Goal: Entertainment & Leisure: Consume media (video, audio)

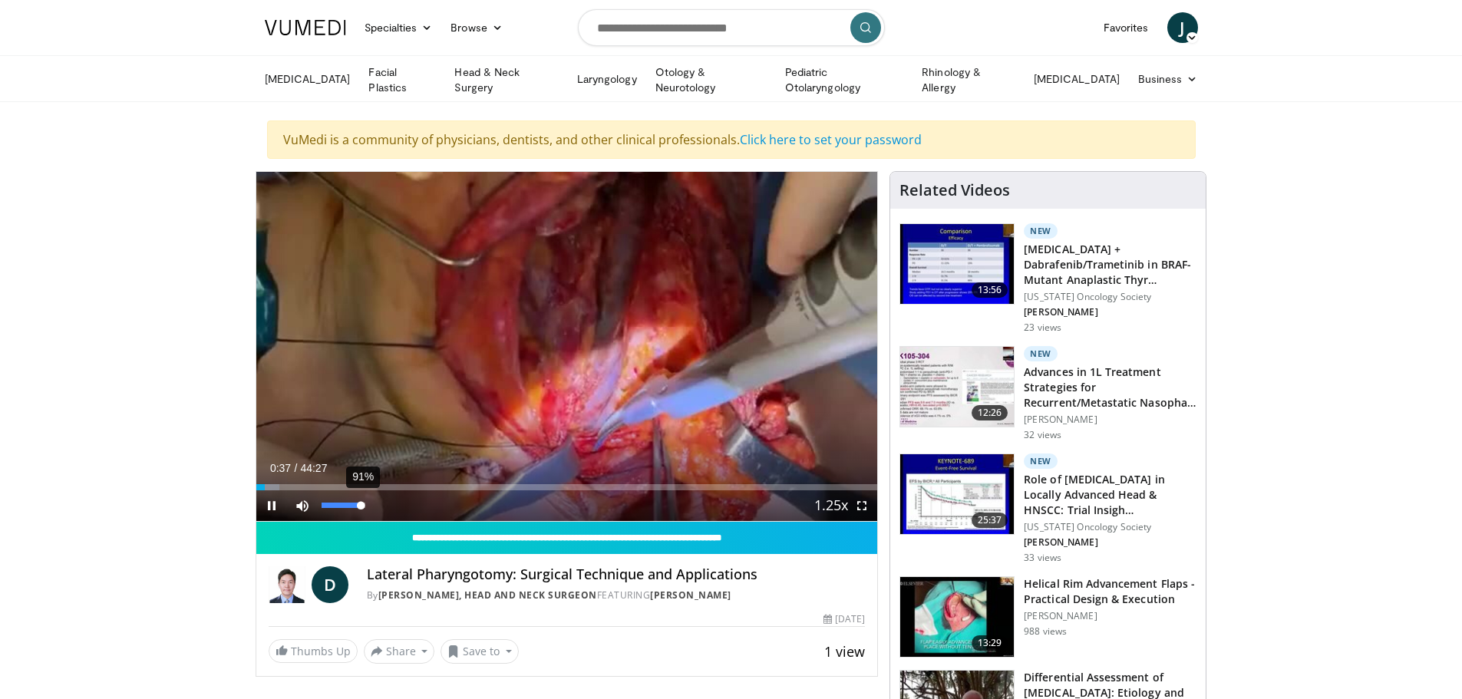
drag, startPoint x: 349, startPoint y: 505, endPoint x: 365, endPoint y: 506, distance: 16.1
click at [362, 506] on div "Volume Level" at bounding box center [342, 505] width 40 height 5
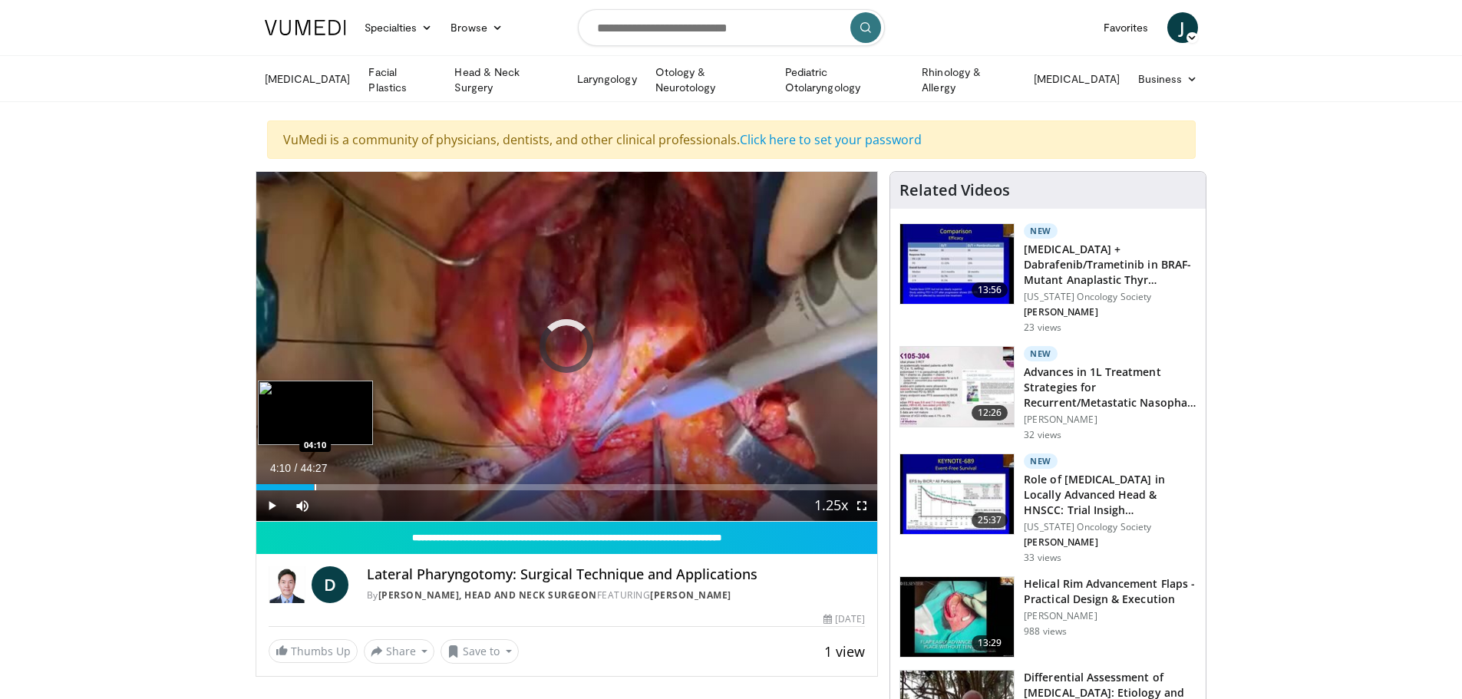
click at [314, 478] on div "Loaded : 5.61% 01:22 04:10" at bounding box center [567, 483] width 622 height 15
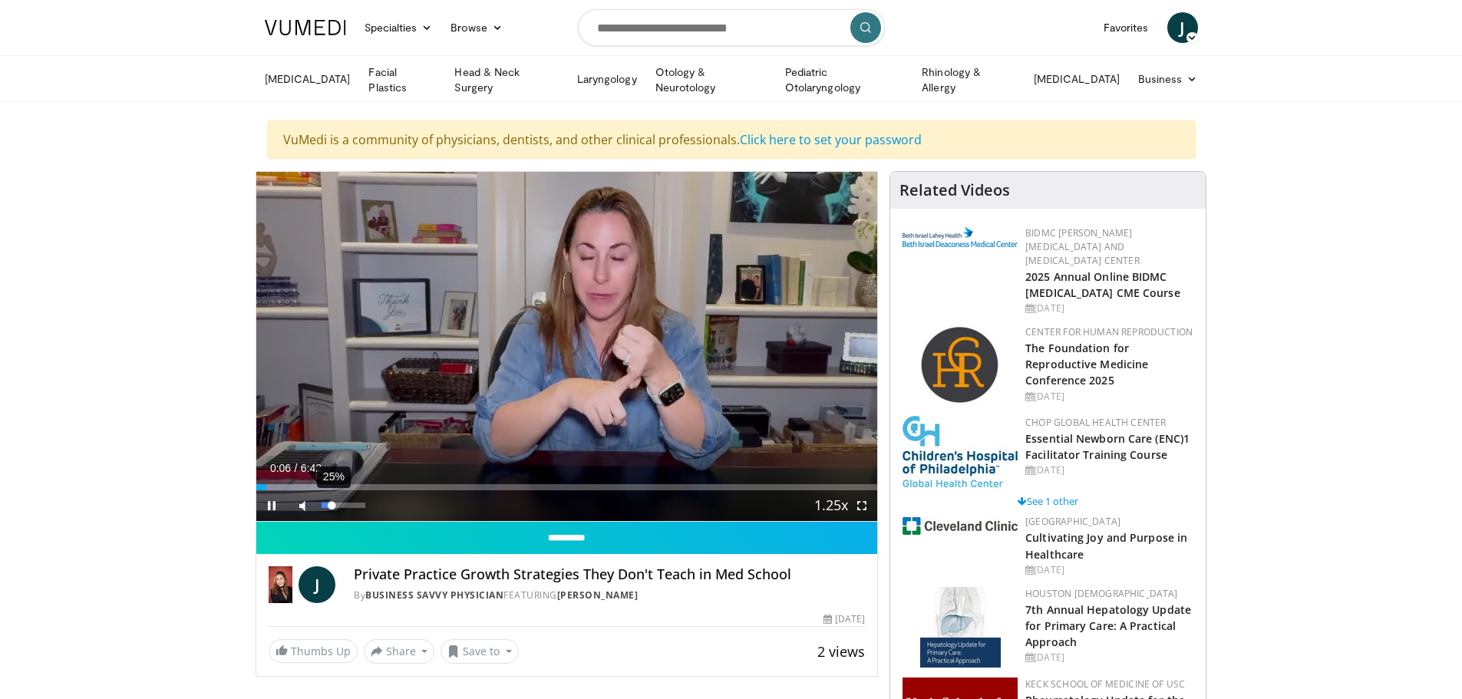
drag, startPoint x: 348, startPoint y: 506, endPoint x: 332, endPoint y: 506, distance: 16.1
click at [332, 506] on div "25%" at bounding box center [344, 505] width 44 height 5
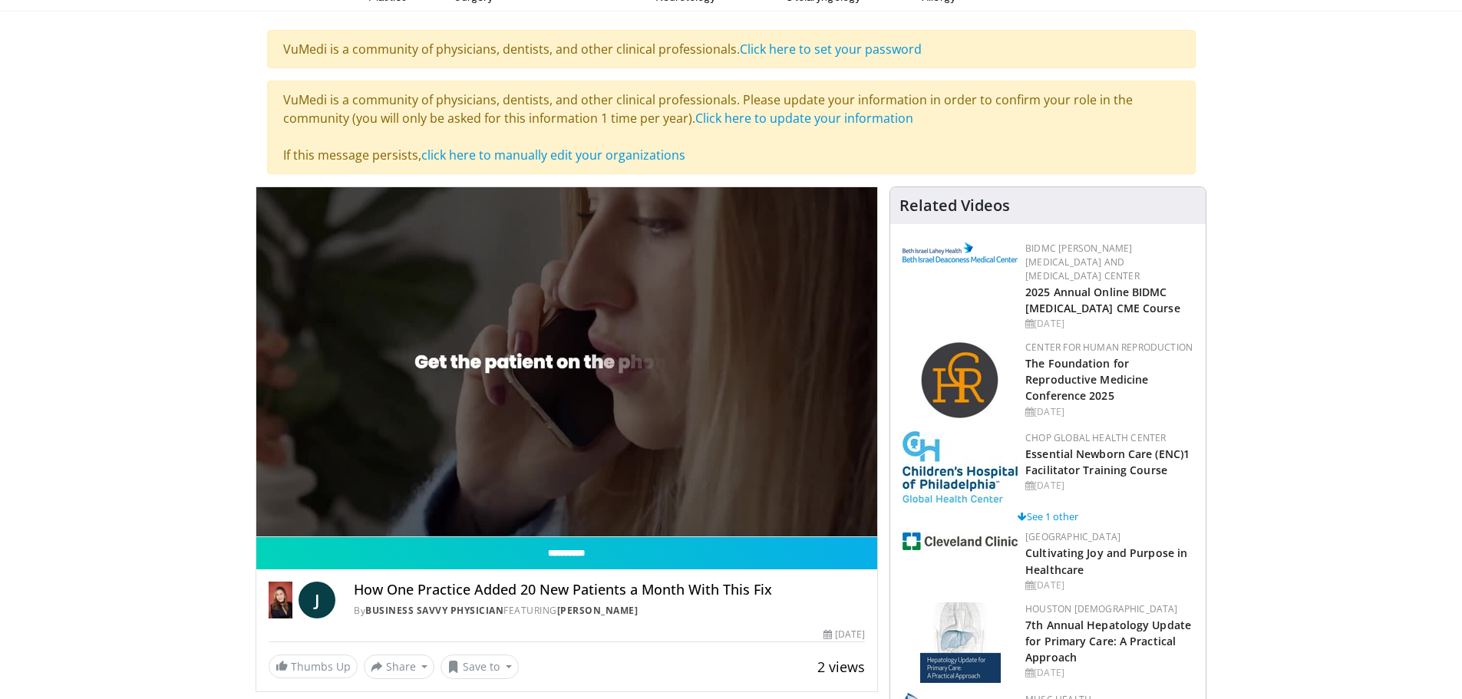
scroll to position [128, 0]
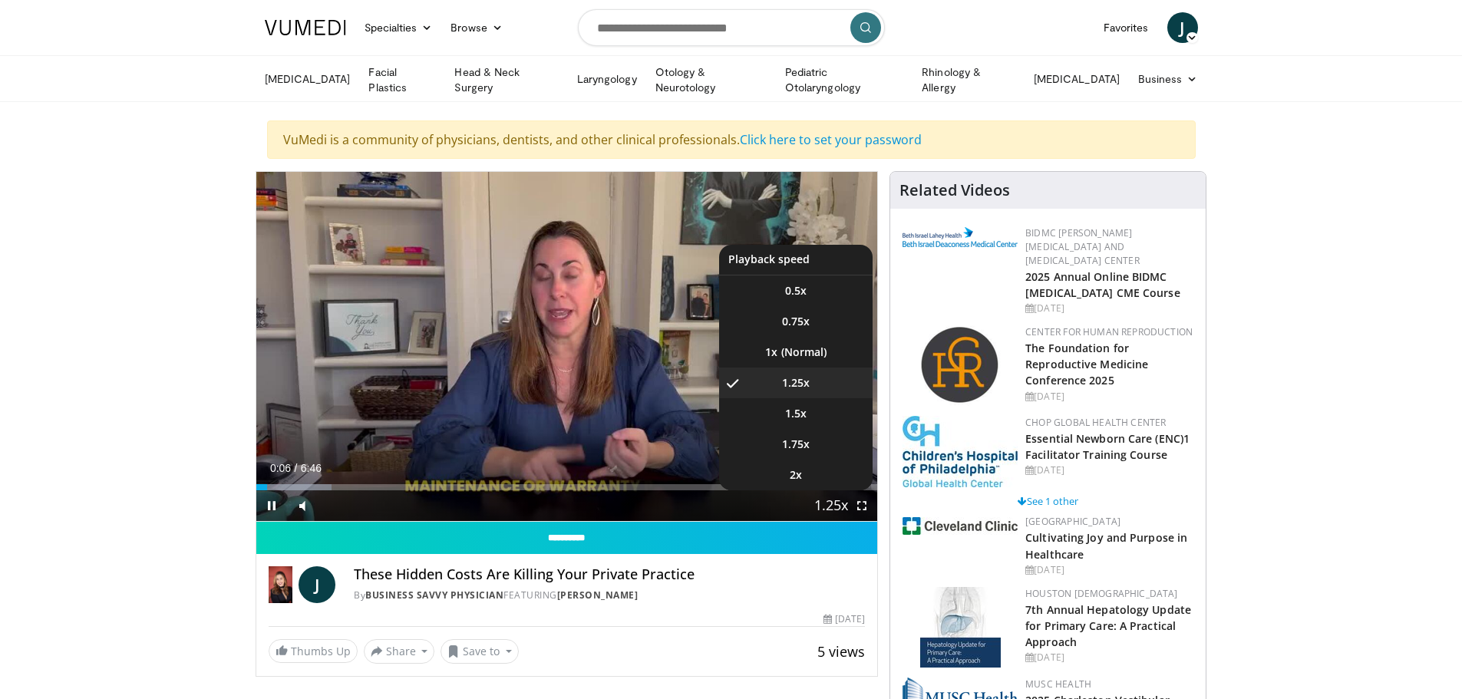
click at [837, 504] on span "Video Player" at bounding box center [831, 506] width 21 height 31
click at [804, 412] on span "1.5x" at bounding box center [795, 413] width 21 height 15
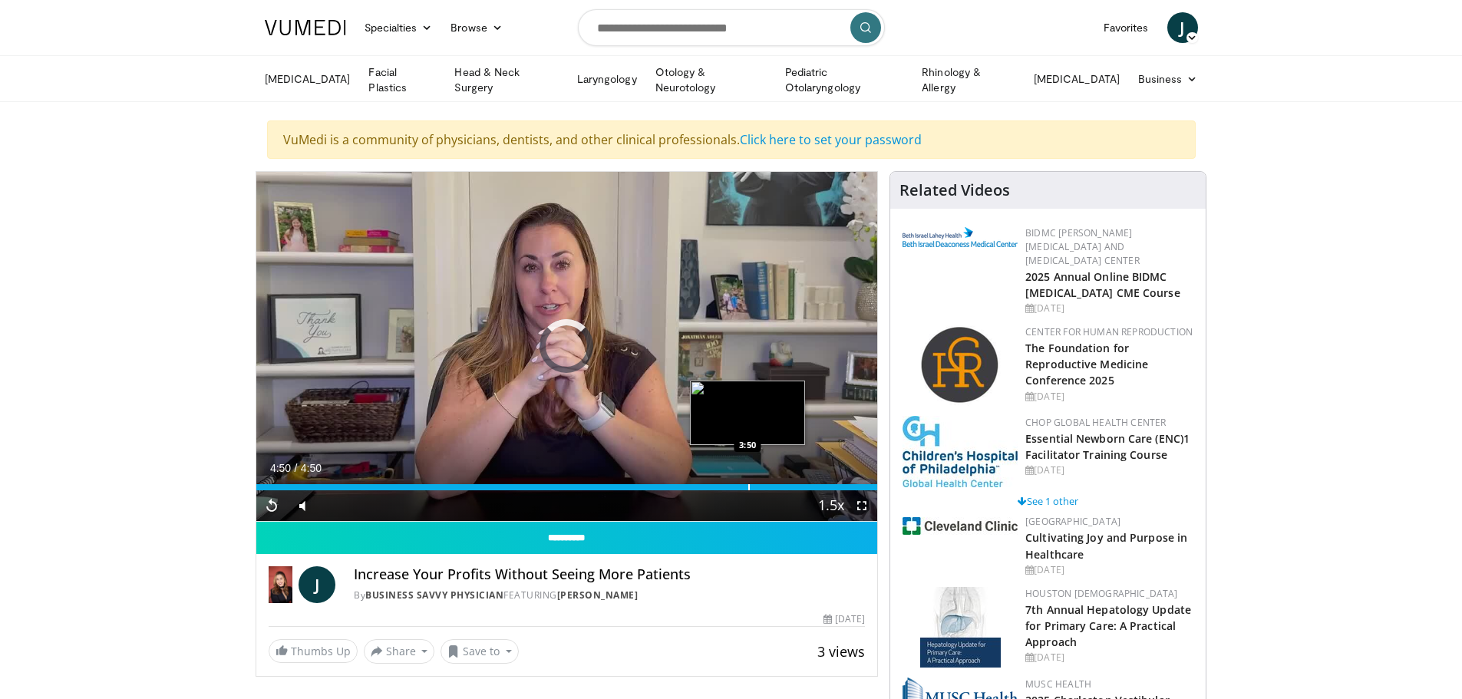
click at [748, 480] on div "Loaded : 100.00% 3:50 3:50" at bounding box center [567, 483] width 622 height 15
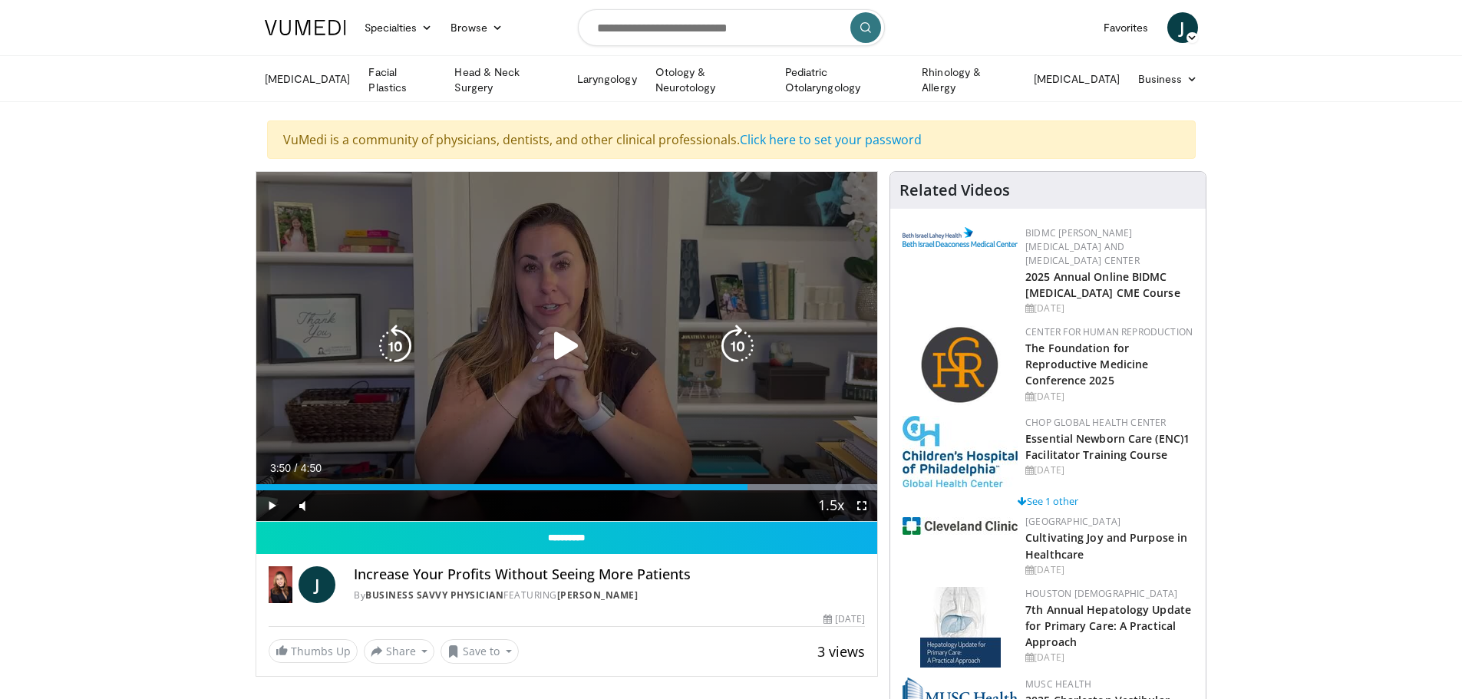
click at [563, 339] on icon "Video Player" at bounding box center [566, 346] width 43 height 43
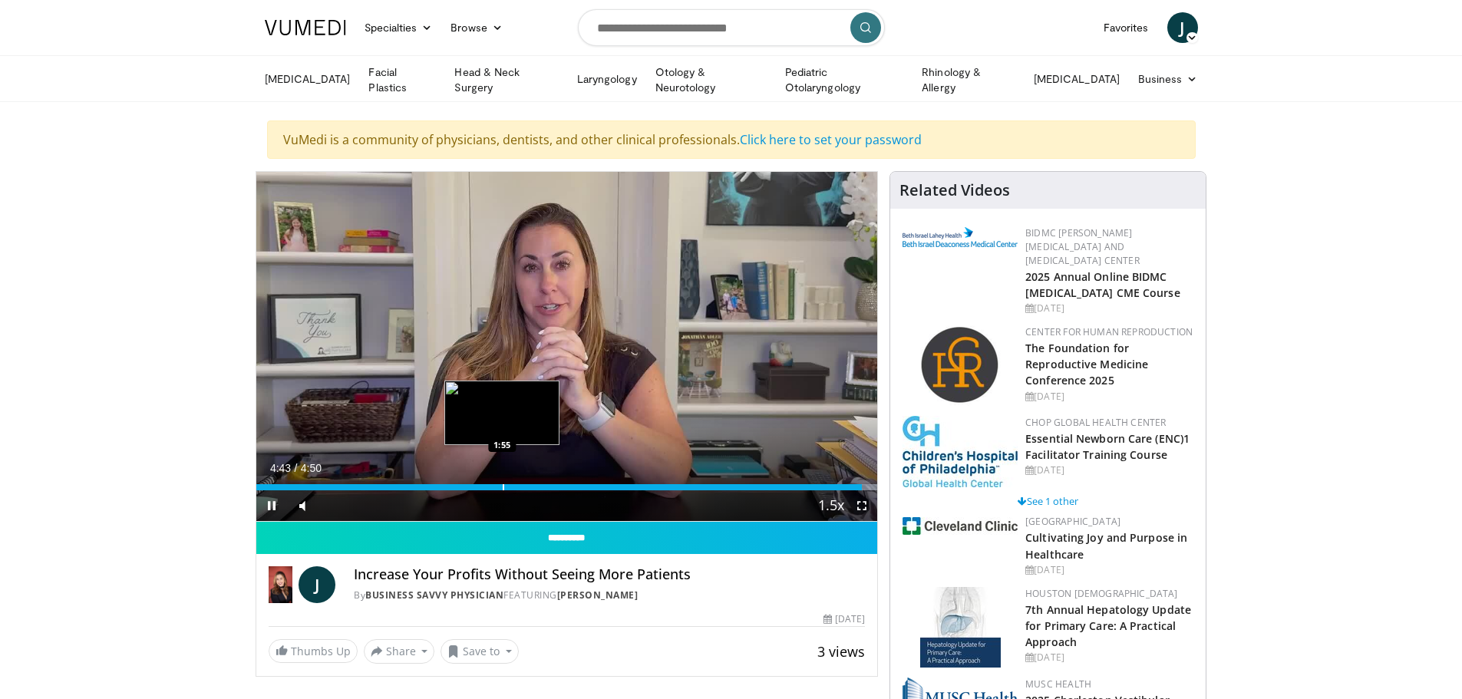
click at [504, 484] on div "Progress Bar" at bounding box center [504, 487] width 2 height 6
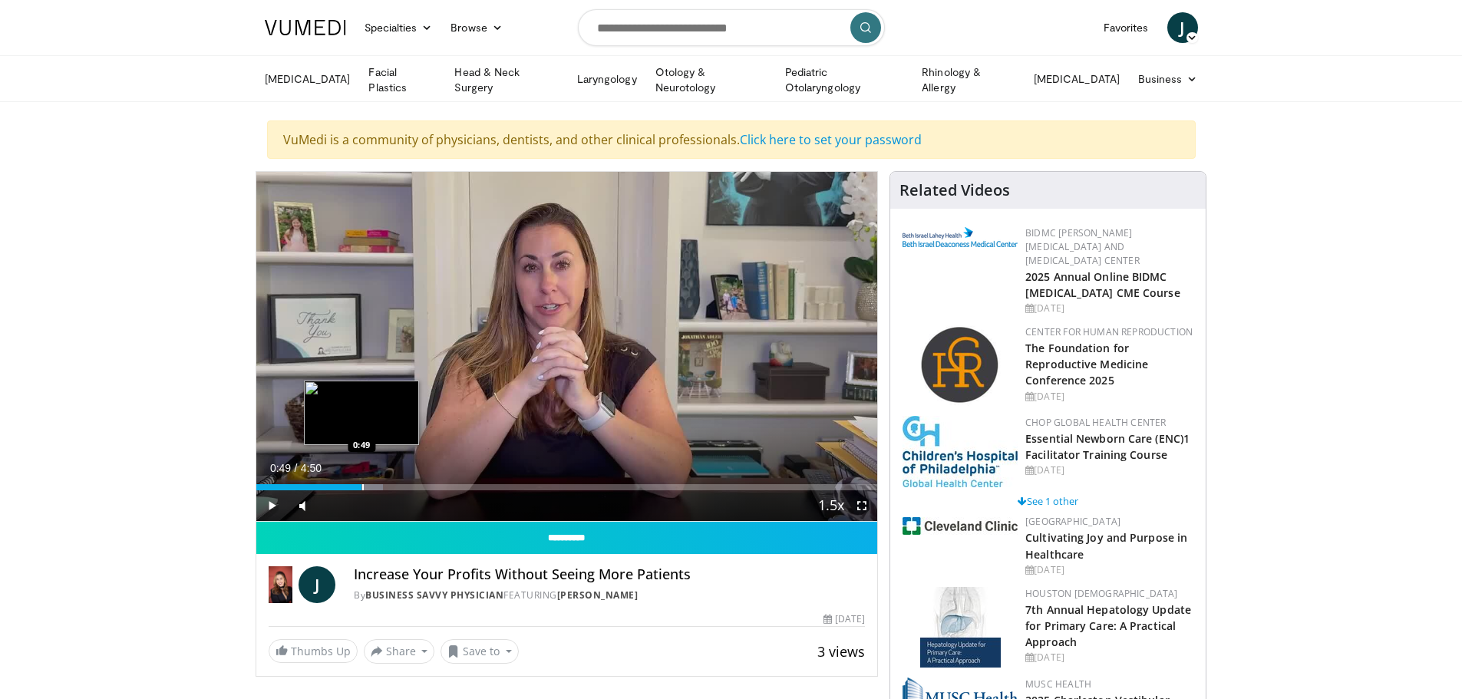
click at [362, 480] on div "Loaded : 20.45% 0:49 0:49" at bounding box center [567, 483] width 622 height 15
click at [395, 480] on div "Loaded : 40.93% 0:51 1:05" at bounding box center [567, 483] width 622 height 15
click at [381, 480] on div "Loaded : 44.34% 1:08 0:58" at bounding box center [567, 483] width 622 height 15
click at [372, 484] on div "Loaded : 44.34% 0:54 0:54" at bounding box center [567, 487] width 622 height 6
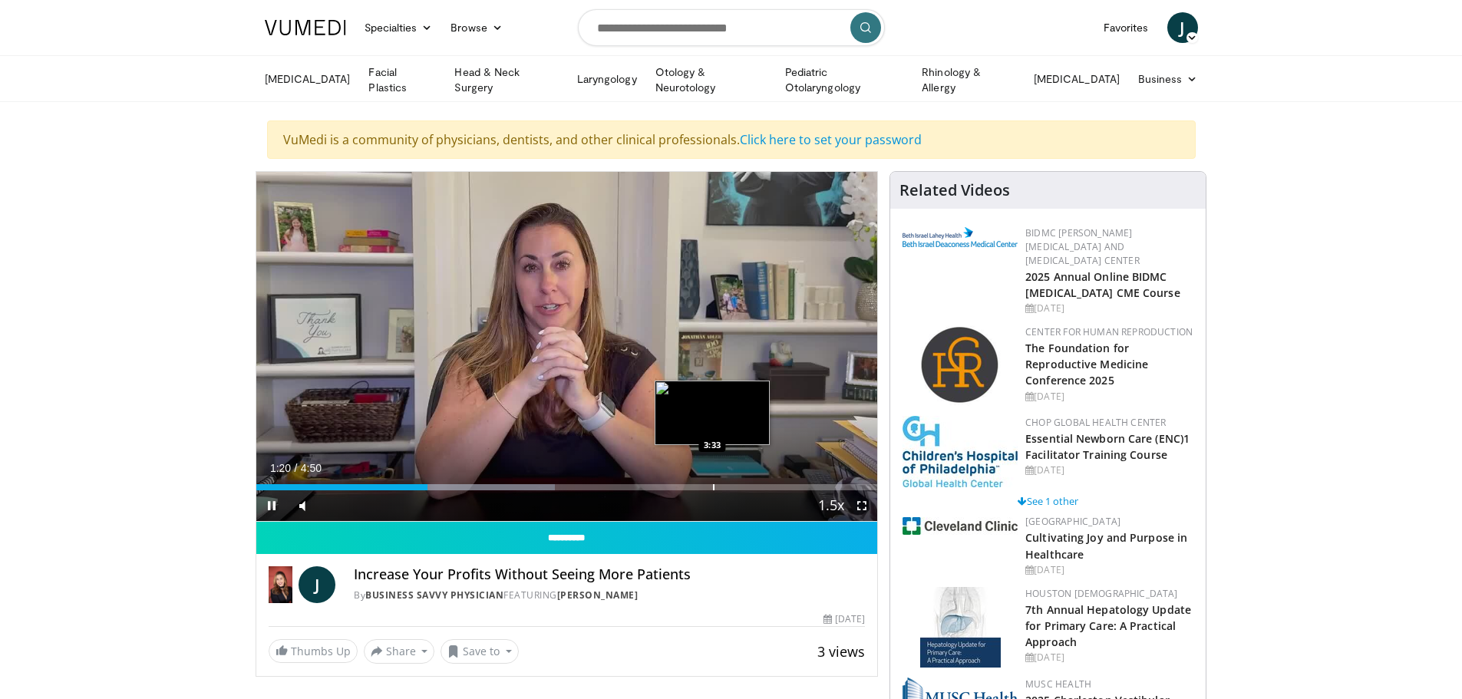
click at [712, 481] on div "Loaded : 48.16% 1:20 3:33" at bounding box center [567, 483] width 622 height 15
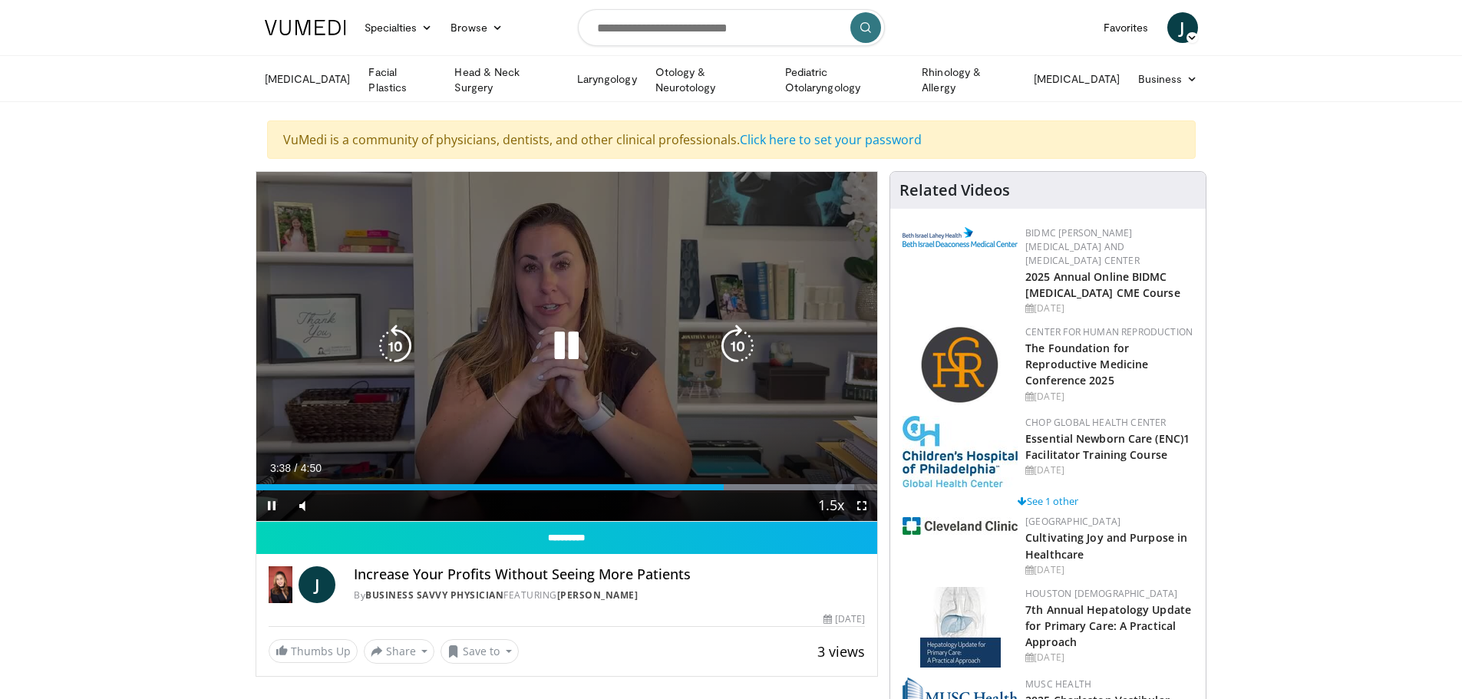
click at [568, 345] on icon "Video Player" at bounding box center [566, 346] width 43 height 43
click at [567, 339] on icon "Video Player" at bounding box center [566, 346] width 43 height 43
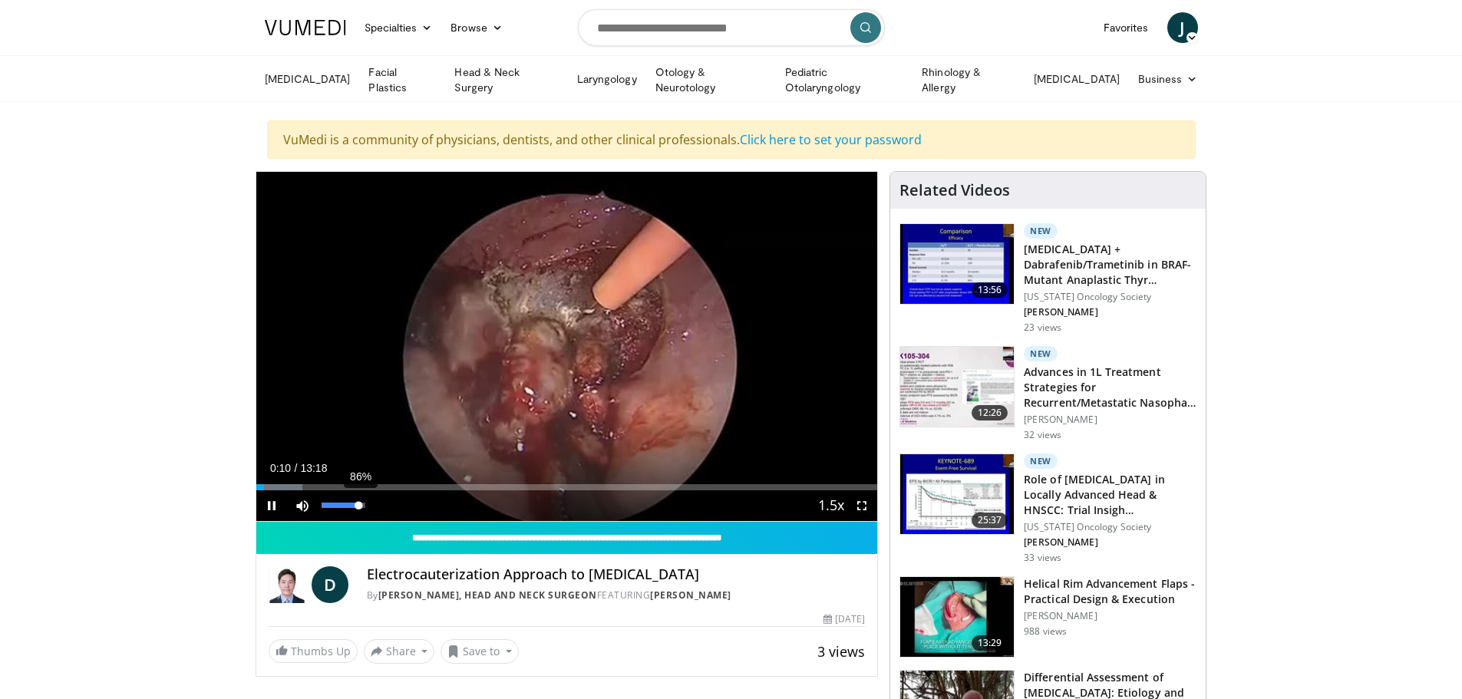
drag, startPoint x: 339, startPoint y: 505, endPoint x: 358, endPoint y: 510, distance: 20.7
click at [358, 510] on div "86%" at bounding box center [344, 505] width 54 height 31
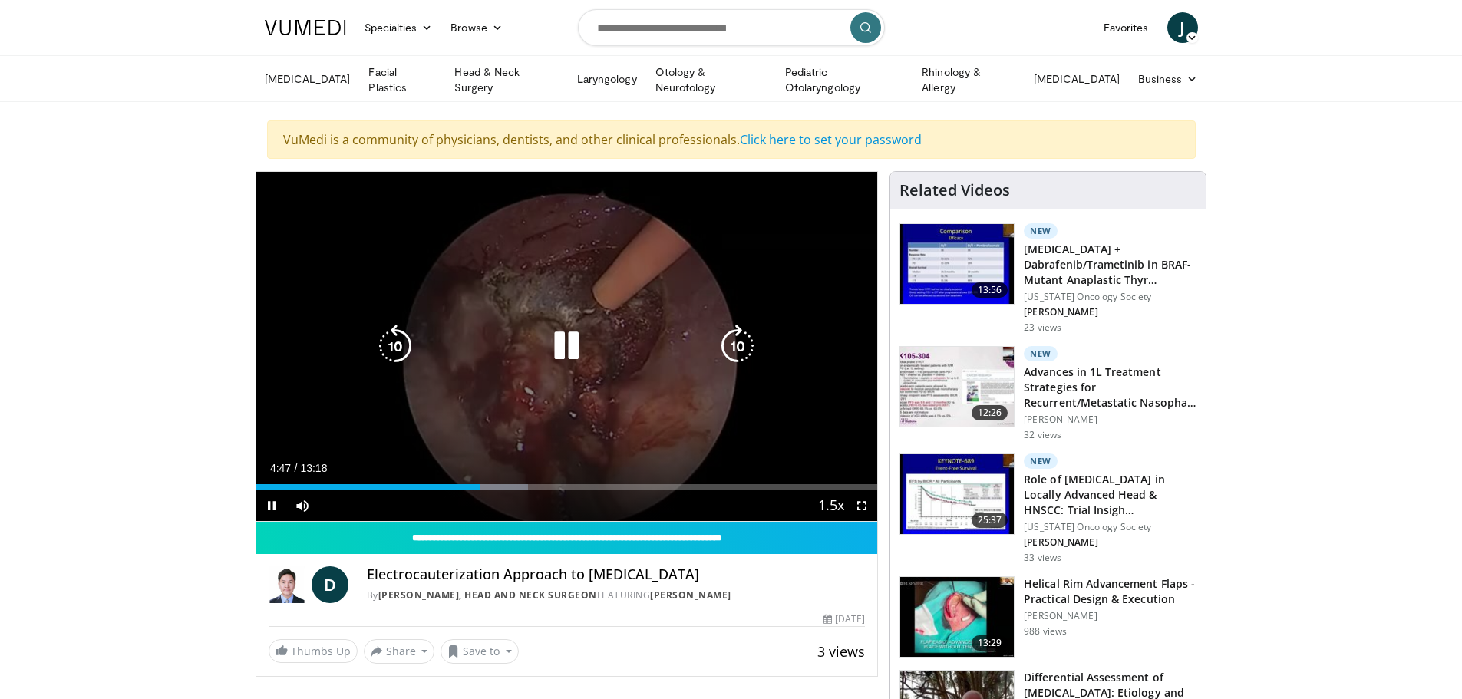
click at [559, 348] on icon "Video Player" at bounding box center [566, 346] width 43 height 43
